Goal: Navigation & Orientation: Find specific page/section

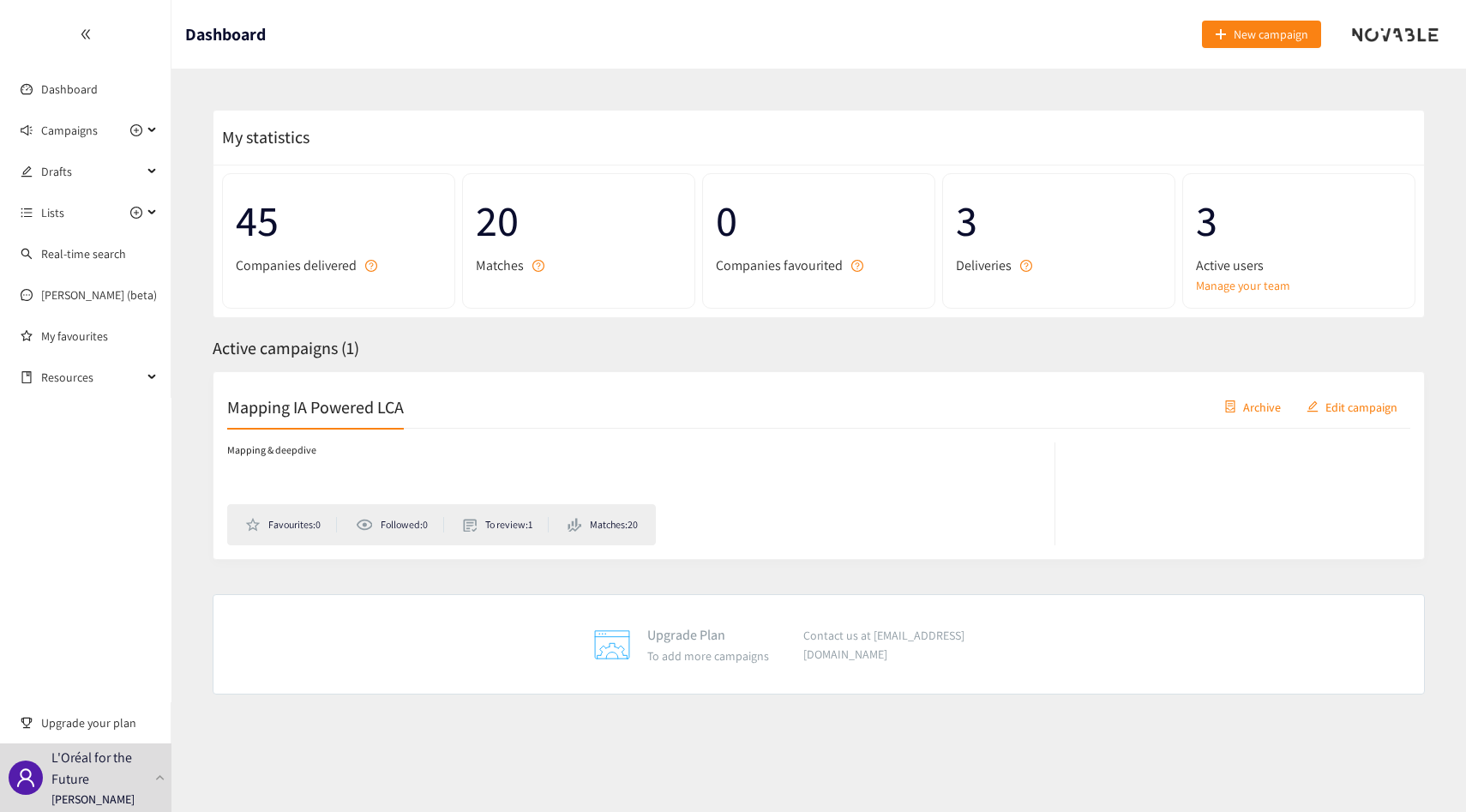
click at [39, 112] on ul "Dashboard Campaigns Drafts Lists Real-time search [PERSON_NAME] (beta) My favou…" at bounding box center [86, 199] width 171 height 398
click at [39, 128] on div "Campaigns" at bounding box center [86, 131] width 171 height 35
click at [81, 134] on span "Campaigns" at bounding box center [69, 131] width 56 height 35
click at [145, 773] on p "L'Oréal for the Future" at bounding box center [99, 768] width 97 height 43
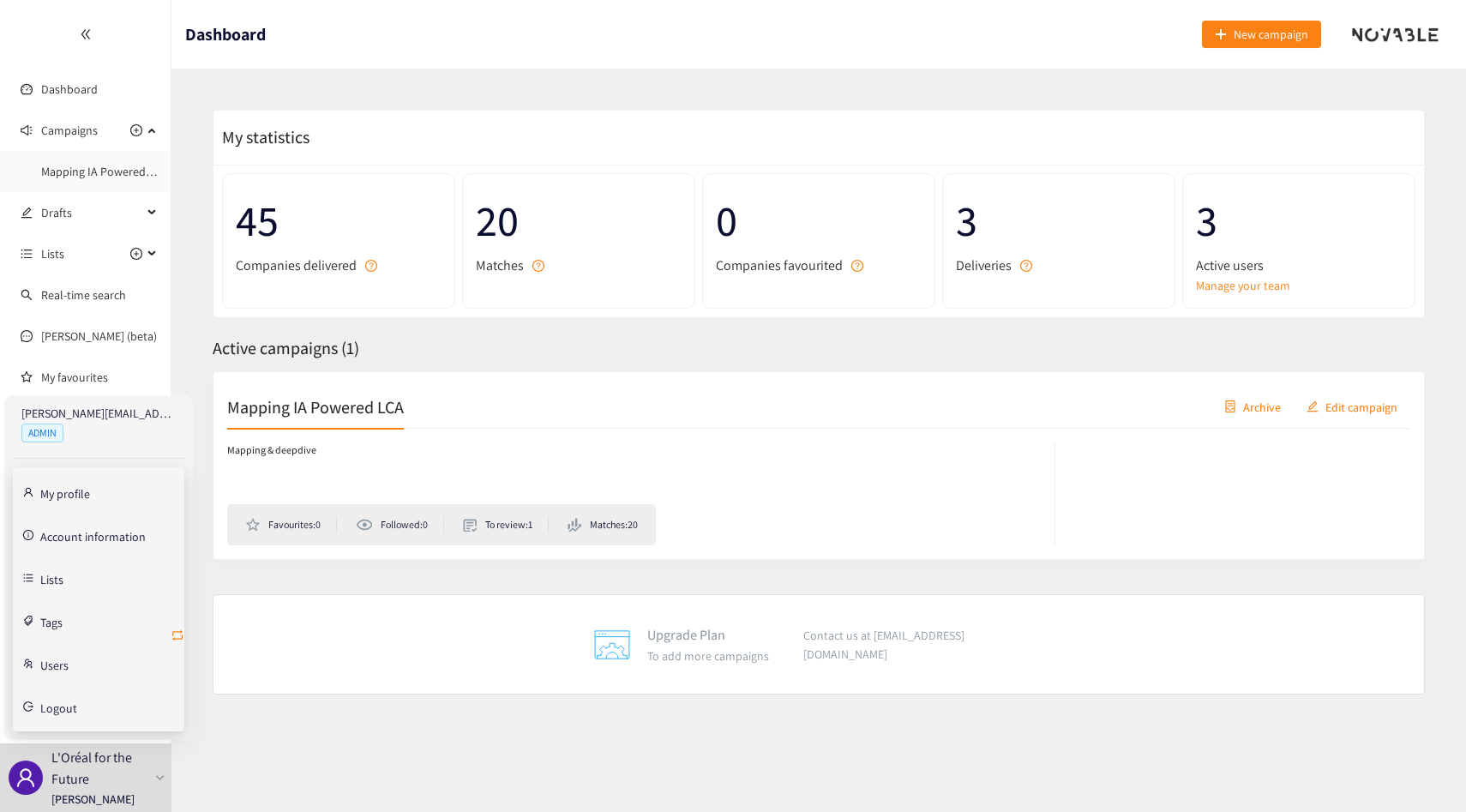
click at [179, 634] on icon "retweet" at bounding box center [177, 635] width 14 height 14
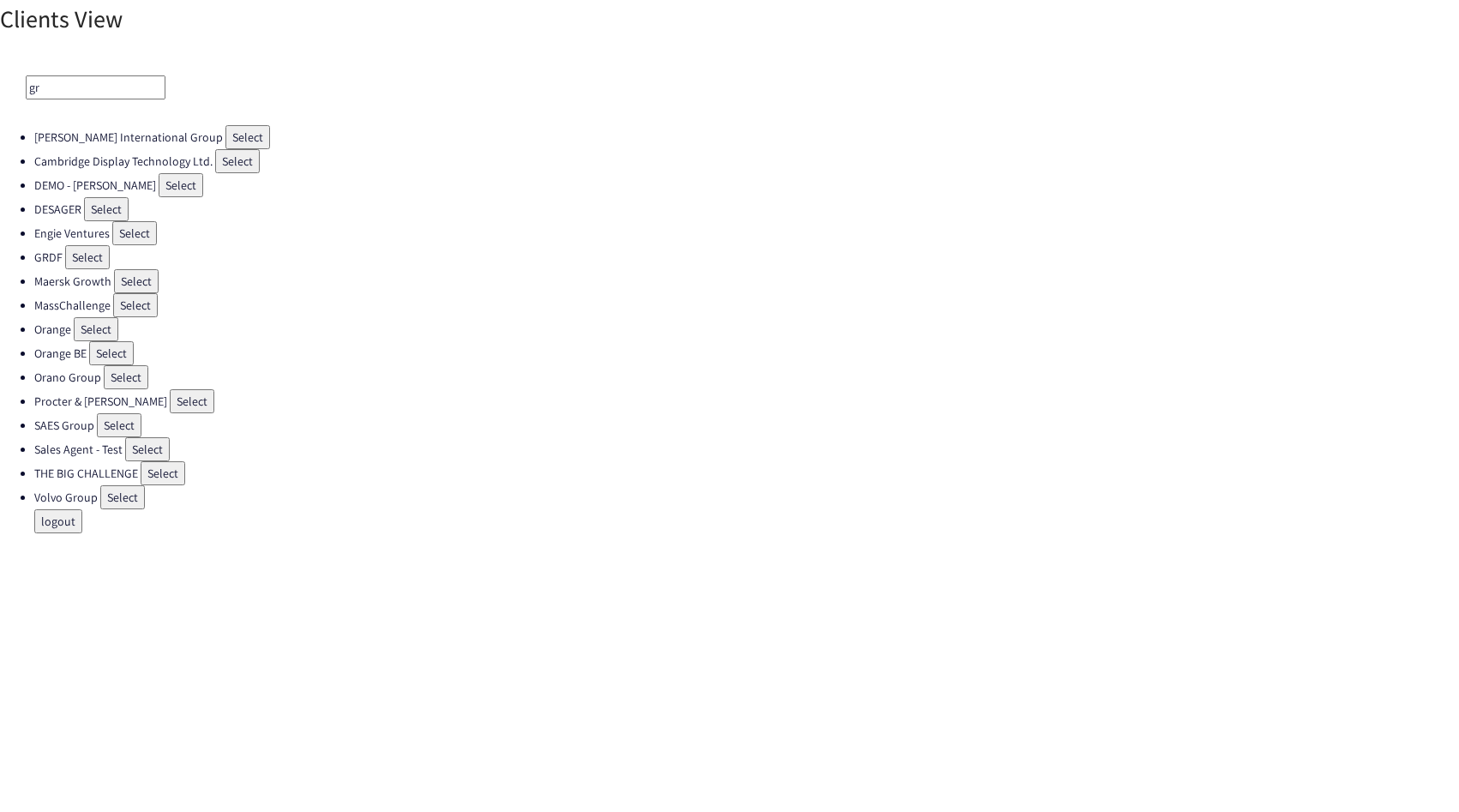
click at [93, 92] on input "gr" at bounding box center [96, 87] width 140 height 24
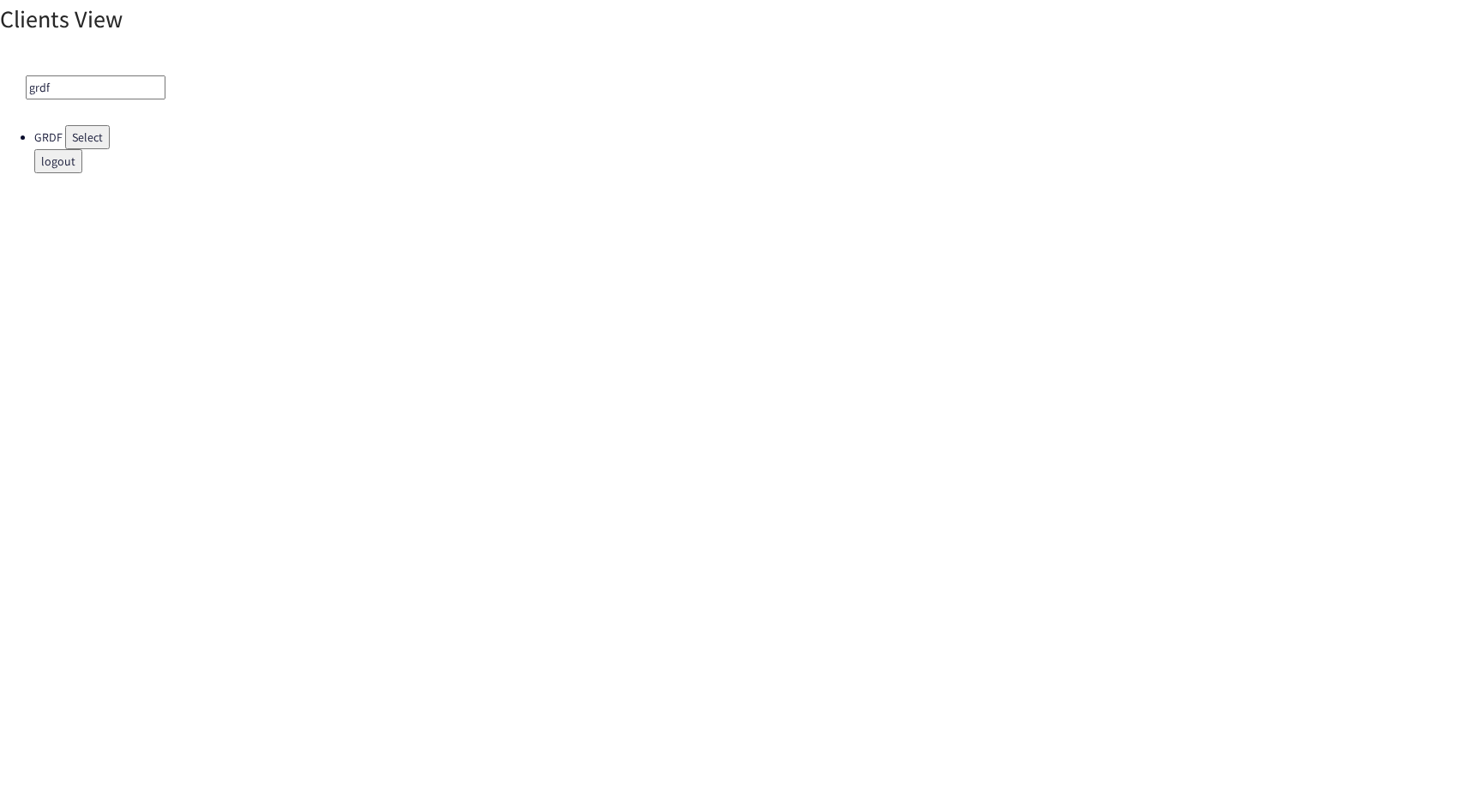
type input "grdf"
click at [99, 131] on button "Select" at bounding box center [87, 137] width 45 height 24
